Goal: Obtain resource: Download file/media

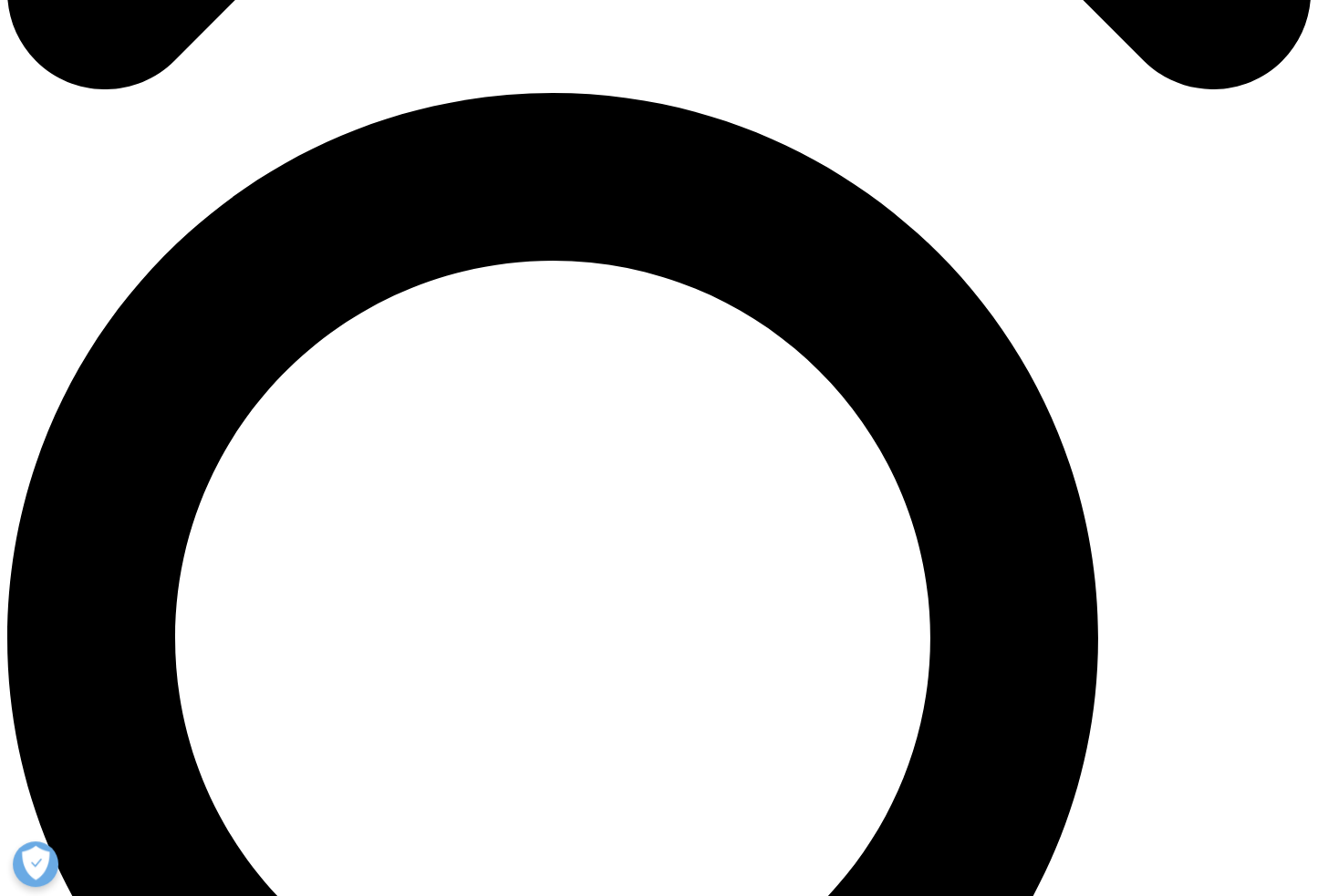
scroll to position [1458, 0]
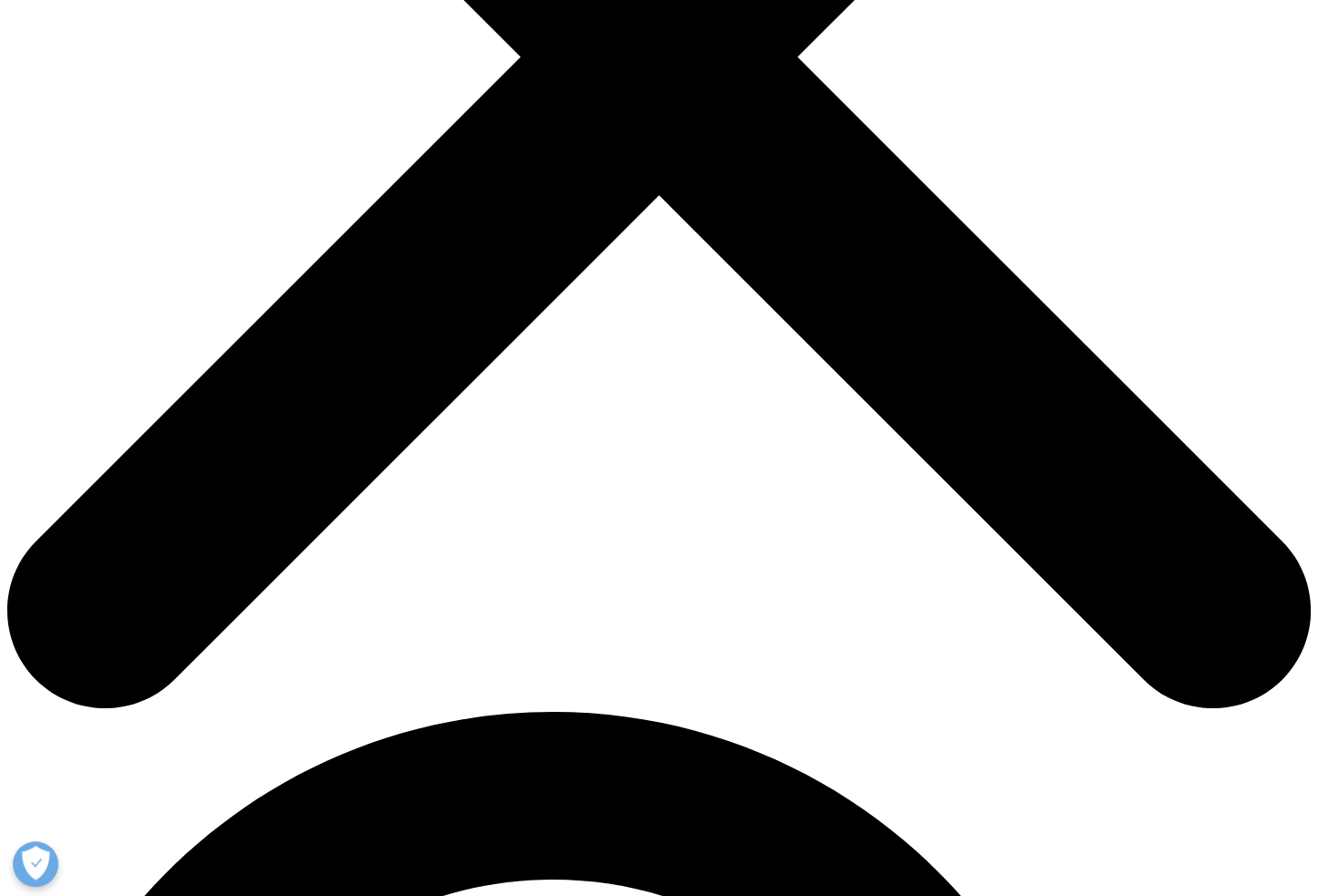
scroll to position [729, 0]
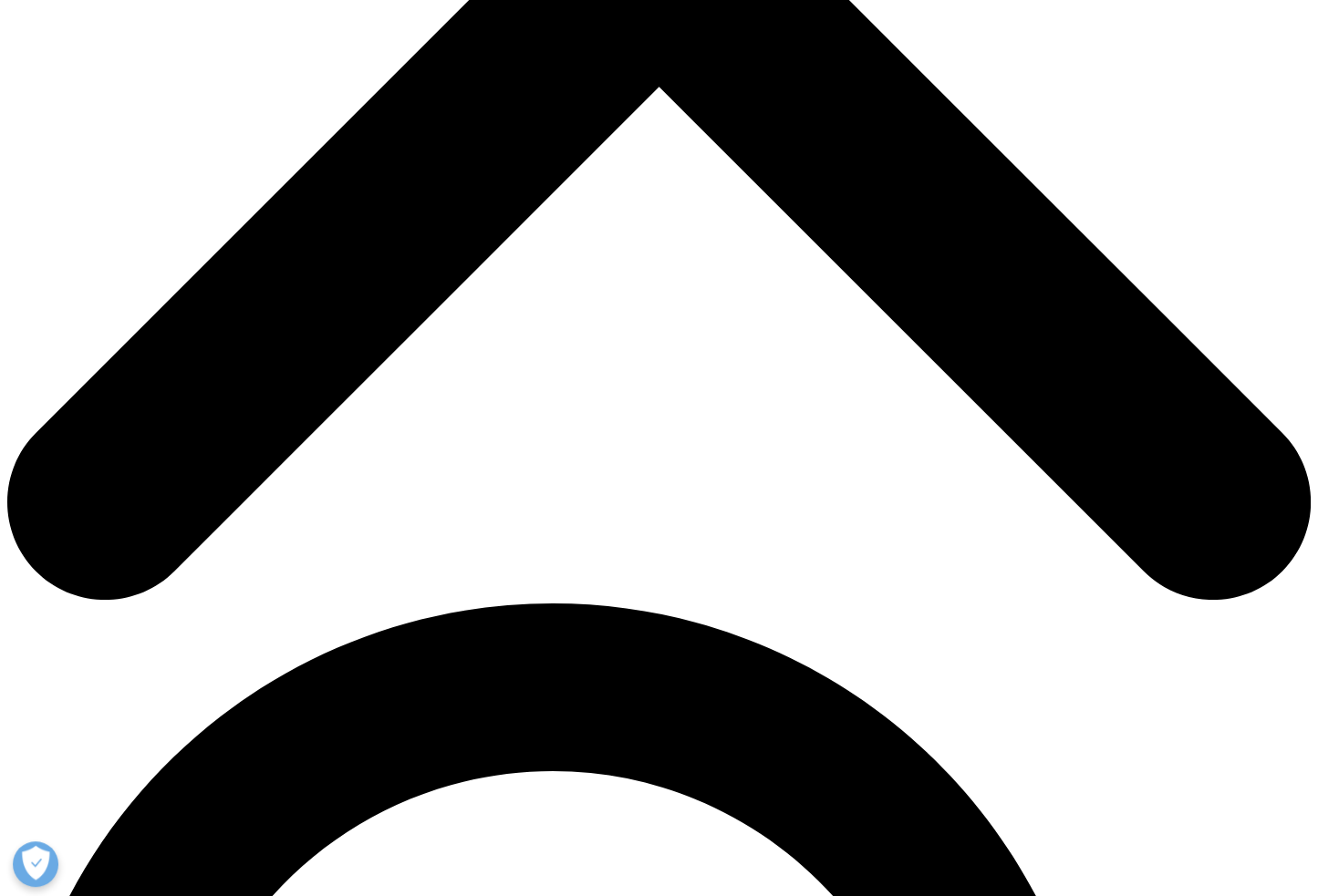
type input "[PERSON_NAME]"
type input "Fish"
type input "[DOMAIN_NAME][EMAIL_ADDRESS][DOMAIN_NAME]"
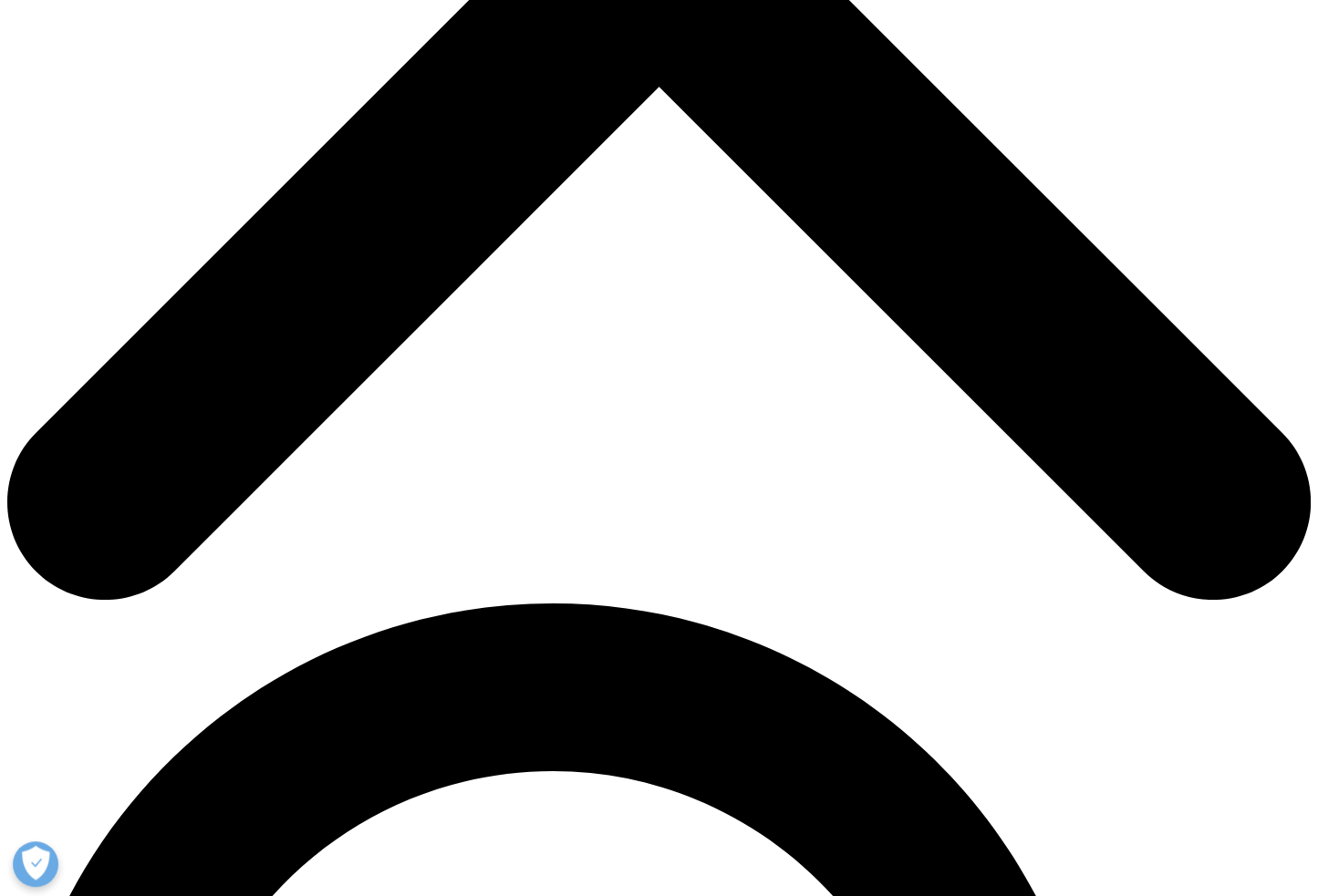
scroll to position [0, 0]
type input "A"
type input "Analytics Director"
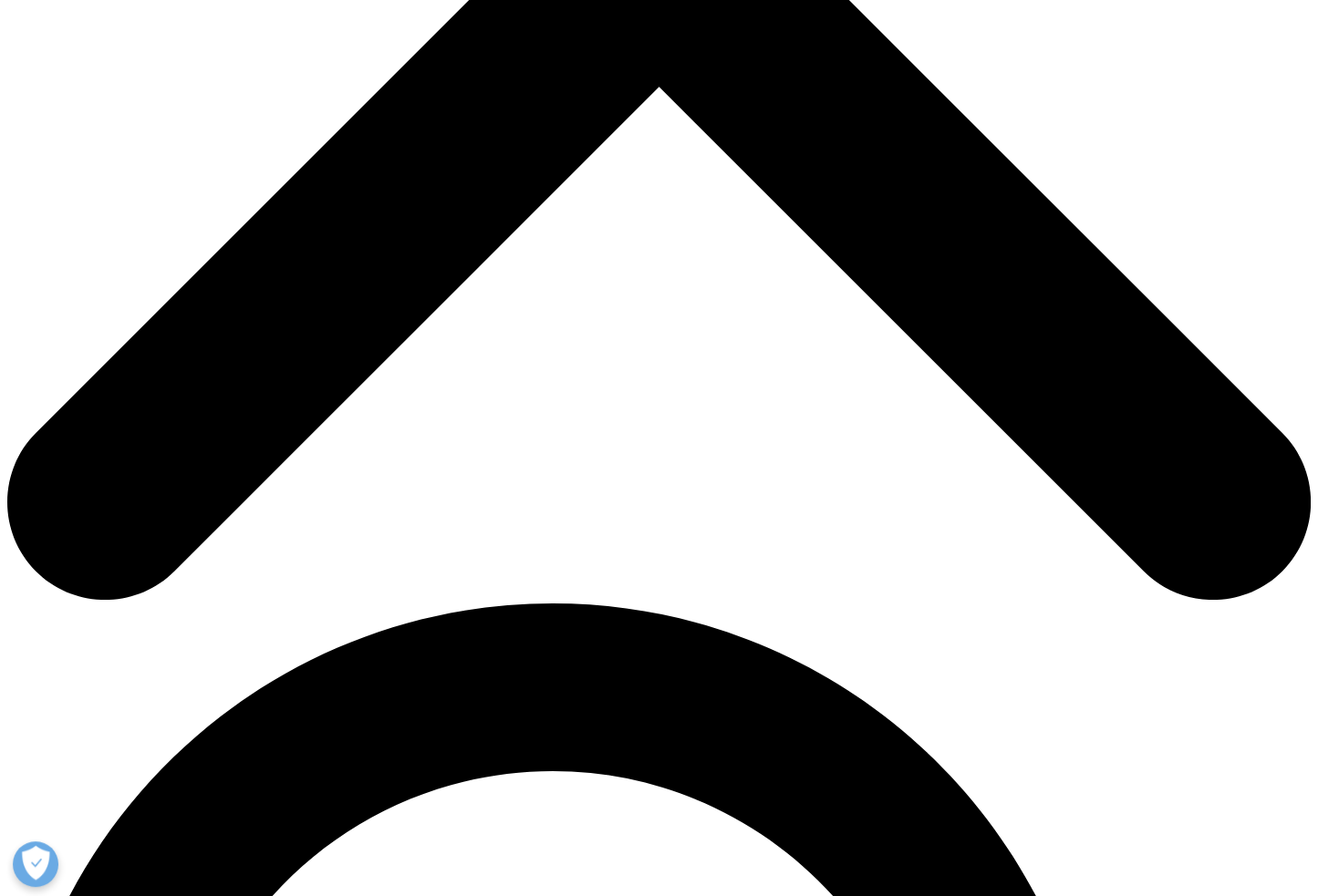
type input "AstraZeneca"
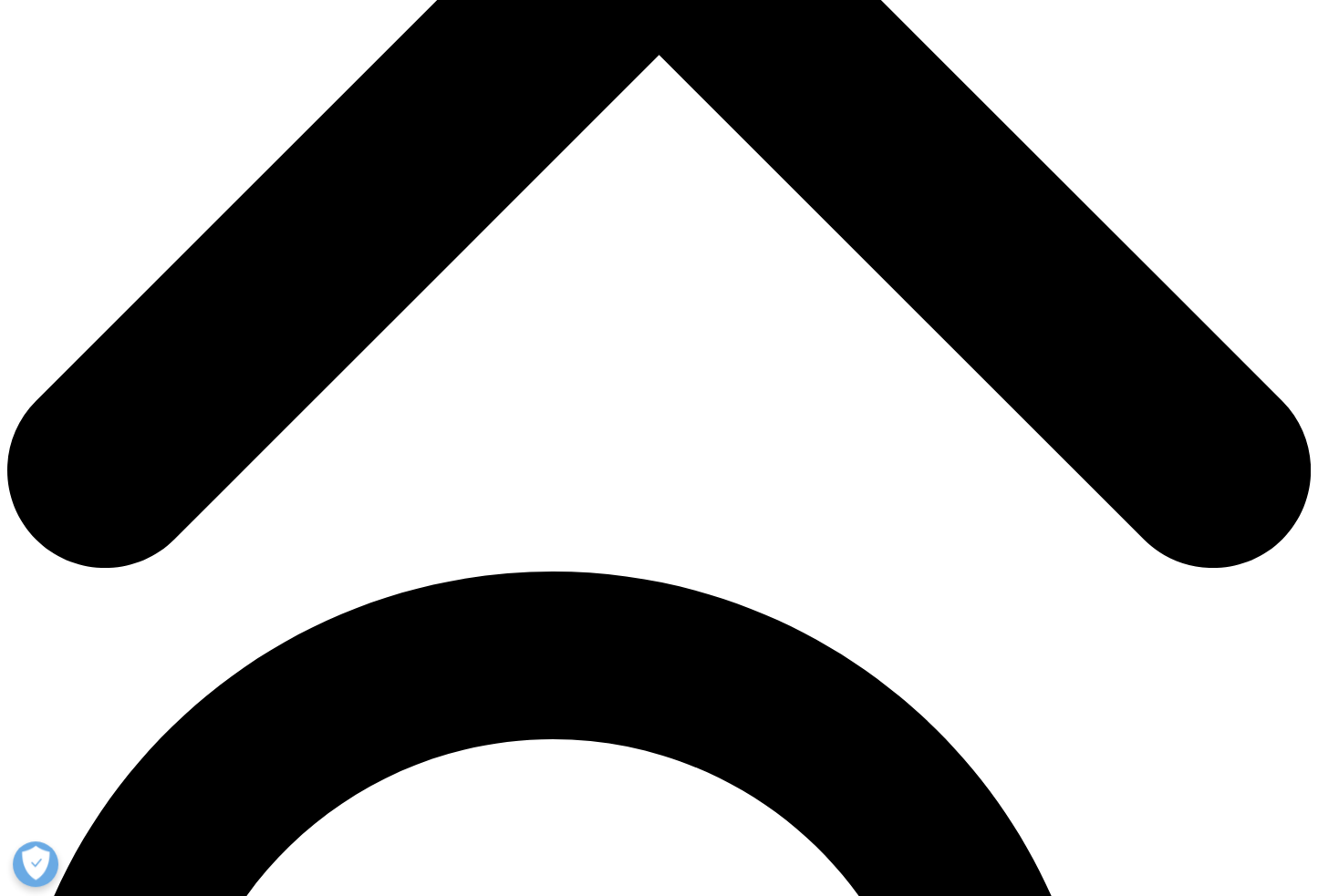
scroll to position [766, 0]
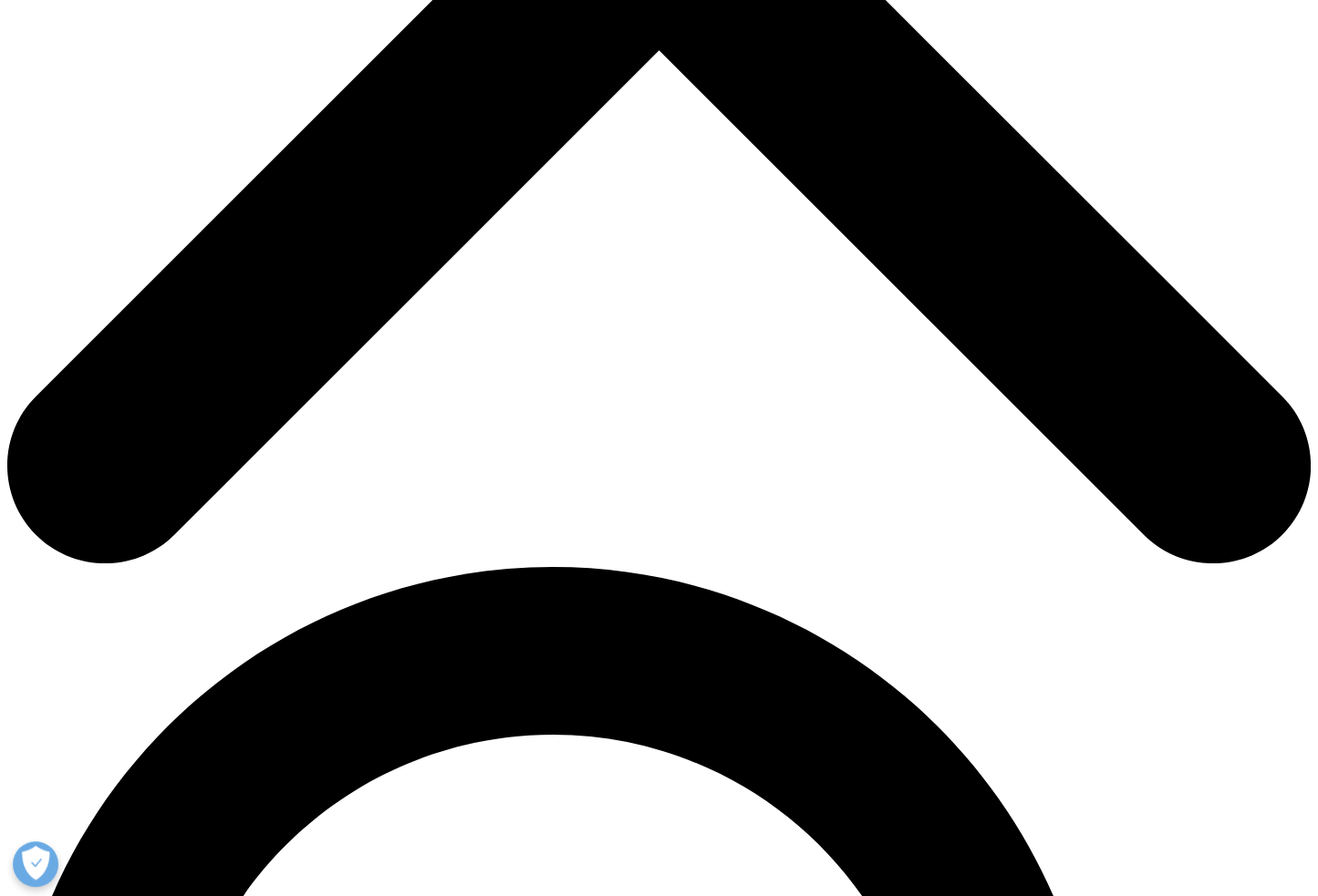
select select "[GEOGRAPHIC_DATA]"
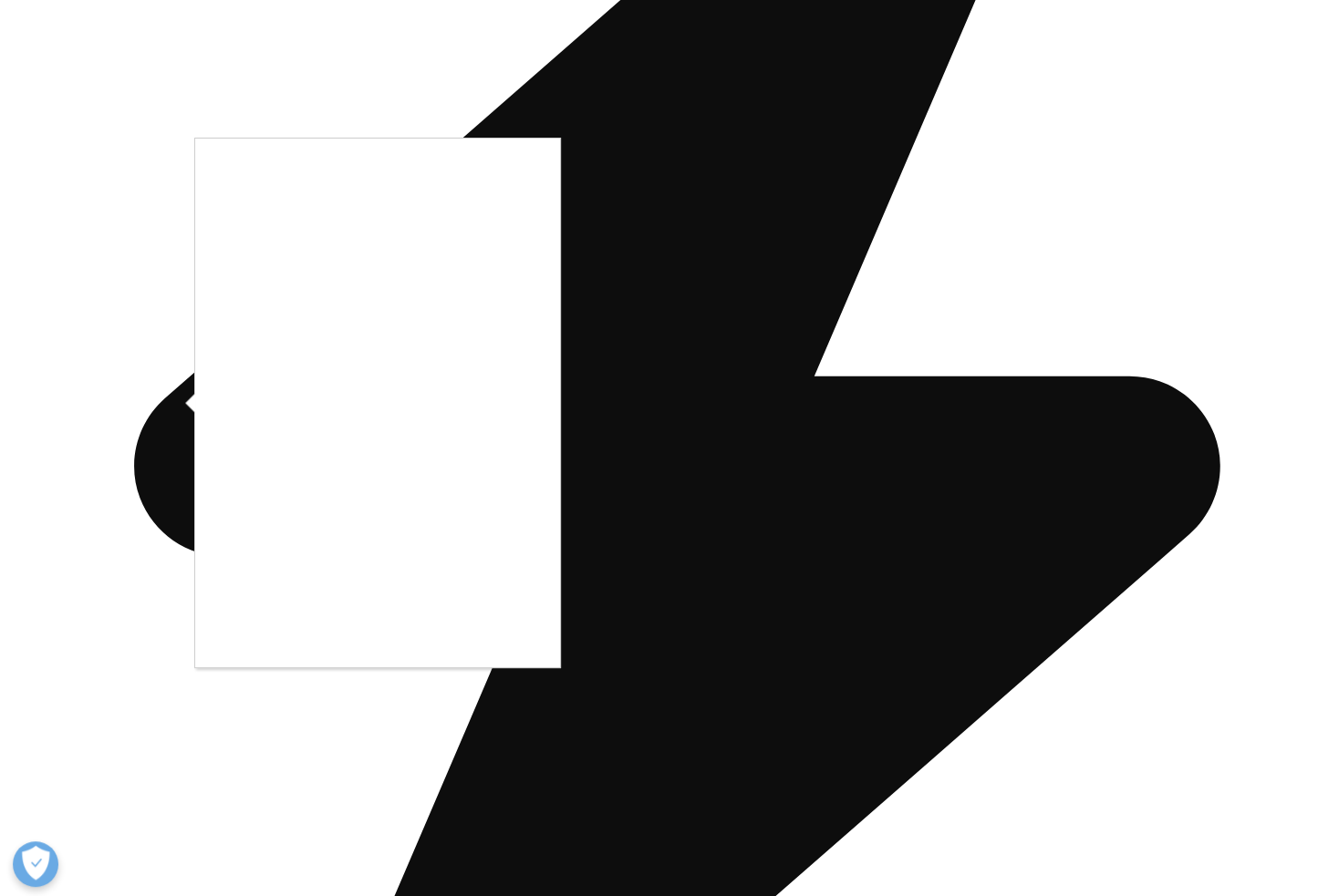
scroll to position [1221, 0]
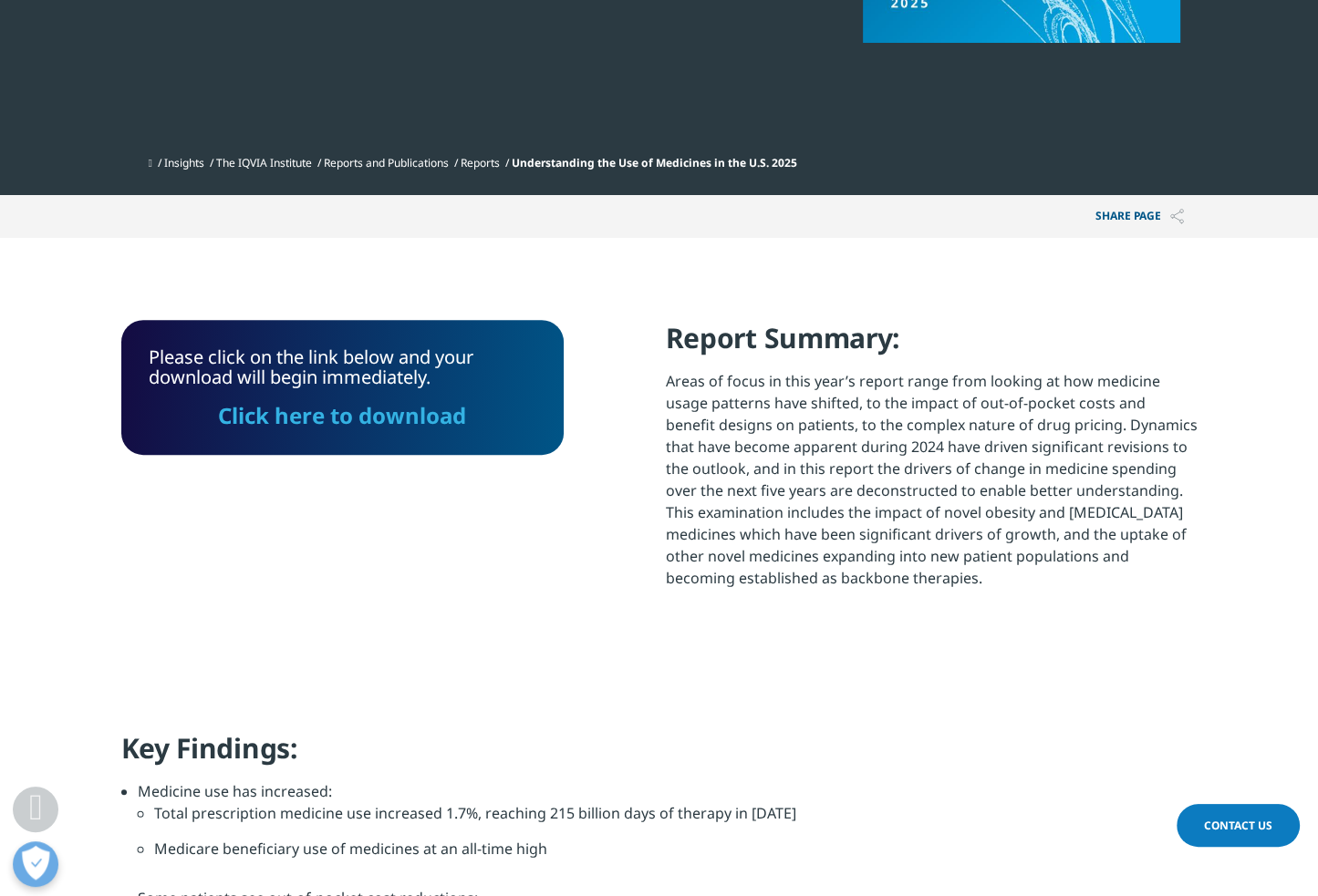
scroll to position [347, 0]
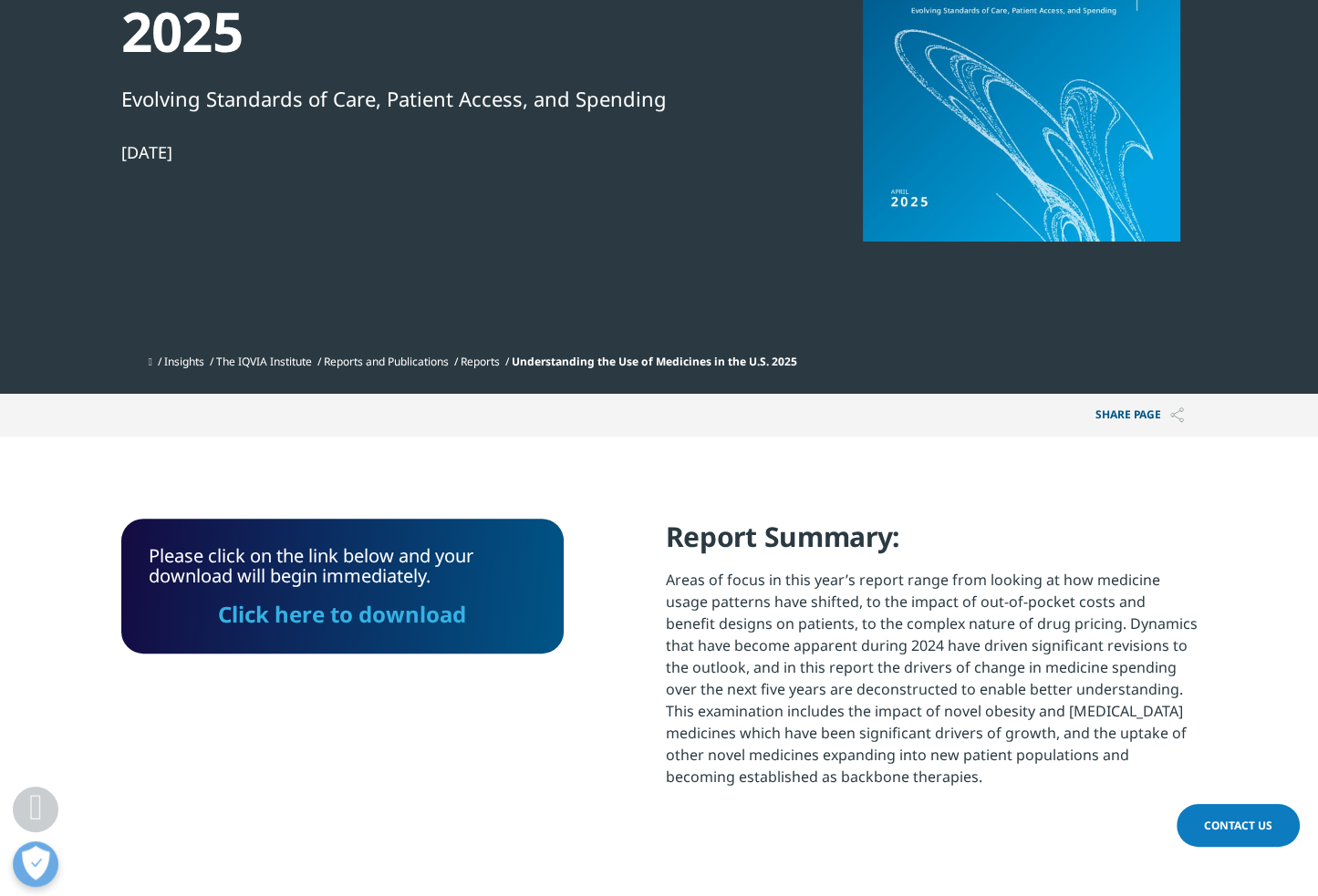
click at [383, 625] on link "Click here to download" at bounding box center [341, 614] width 248 height 30
